Goal: Navigation & Orientation: Find specific page/section

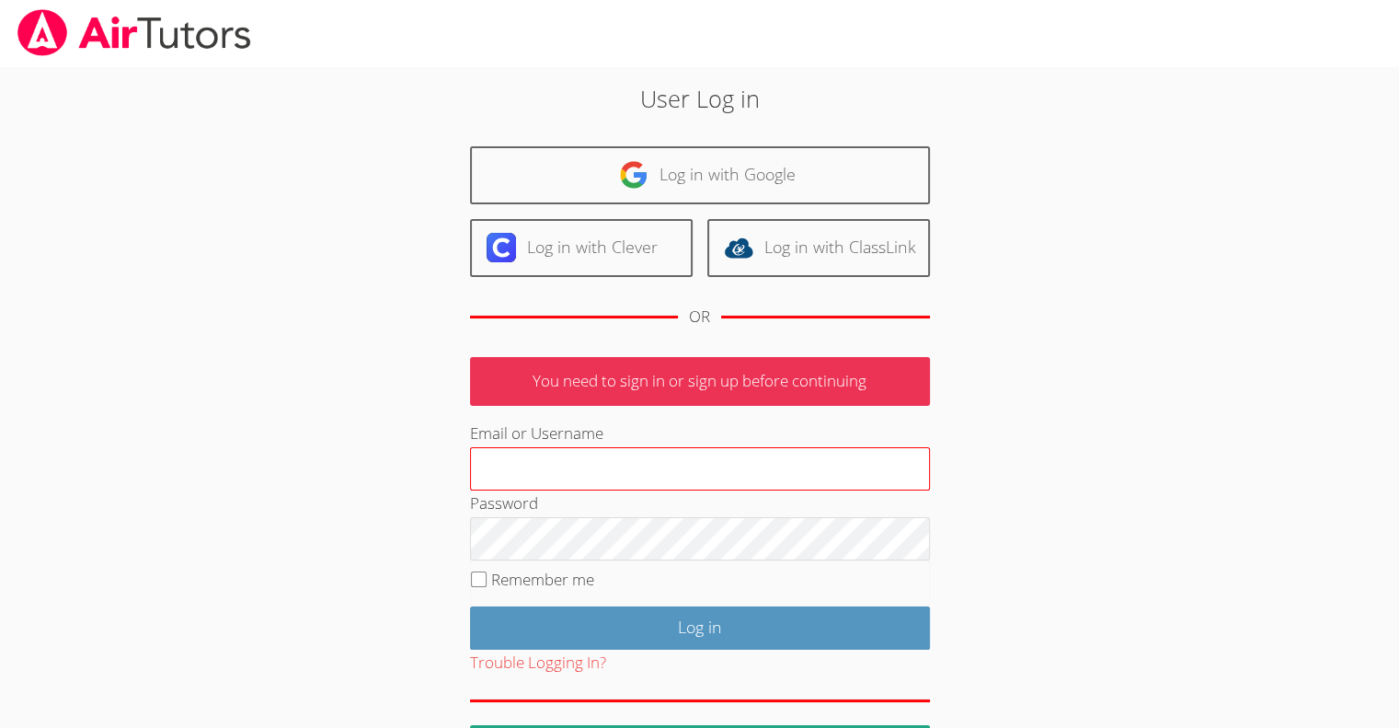
click at [586, 460] on input "Email or Username" at bounding box center [700, 469] width 460 height 44
type input "[EMAIL_ADDRESS][DOMAIN_NAME]"
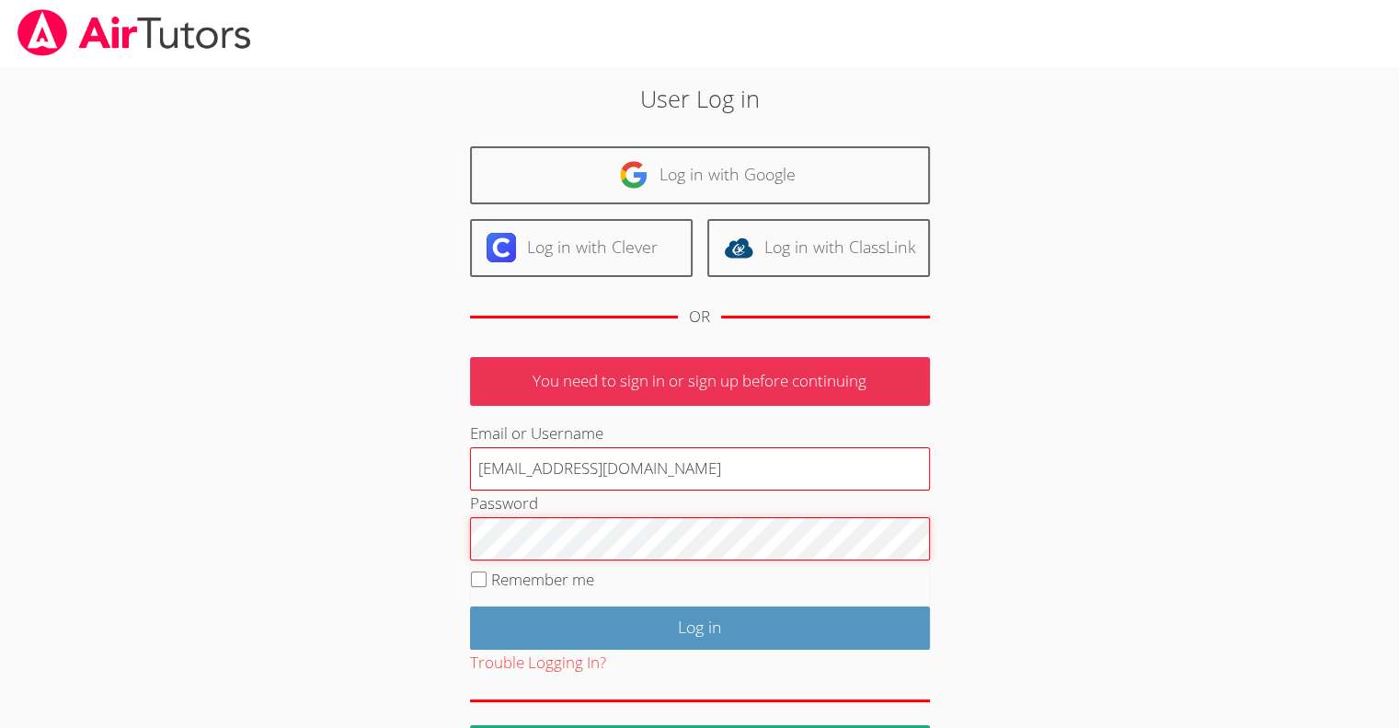
click at [470, 606] on input "Log in" at bounding box center [700, 627] width 460 height 43
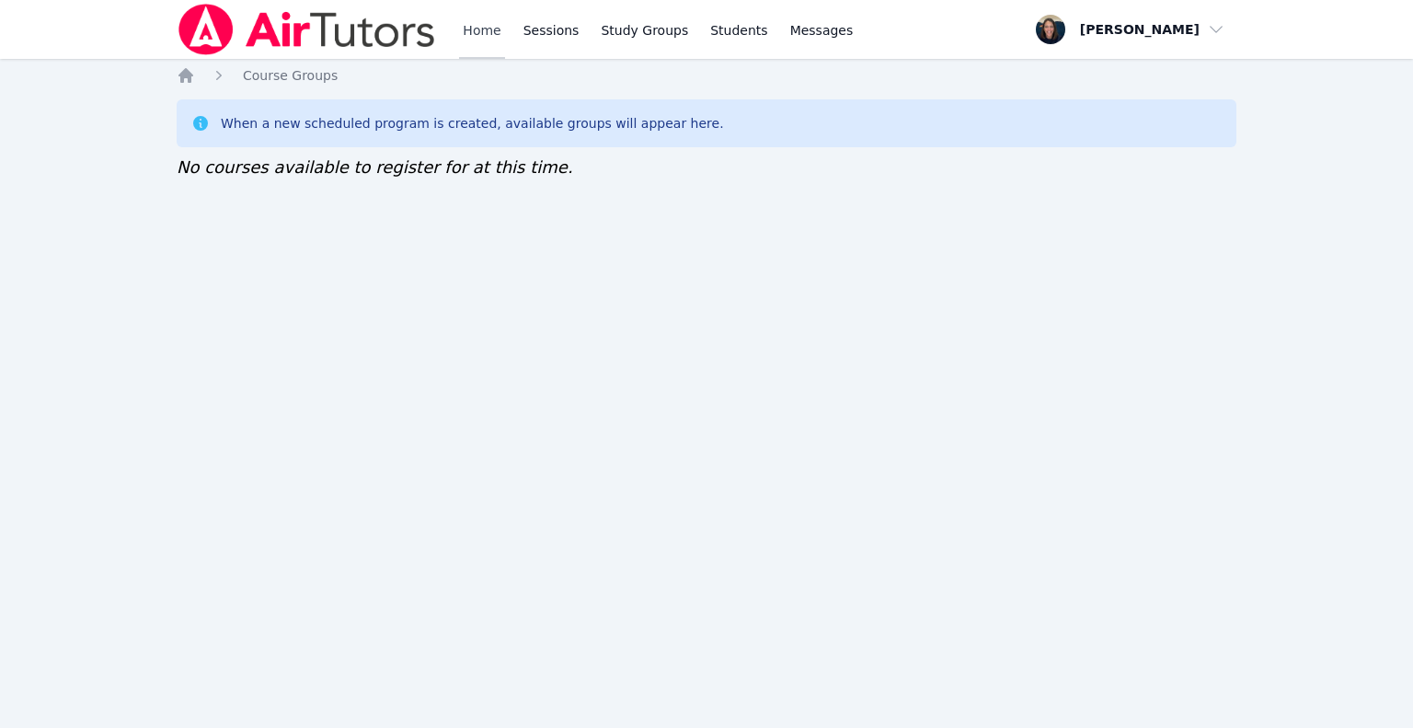
click at [463, 44] on link "Home" at bounding box center [481, 29] width 45 height 59
